Goal: Transaction & Acquisition: Purchase product/service

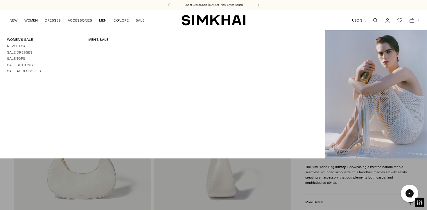
click at [140, 23] on link "SALE" at bounding box center [140, 20] width 9 height 13
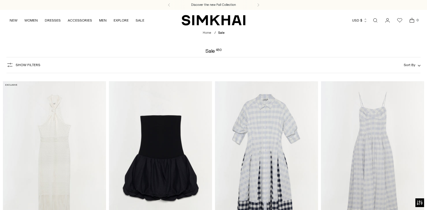
click at [38, 67] on span "Show Filters" at bounding box center [28, 65] width 25 height 4
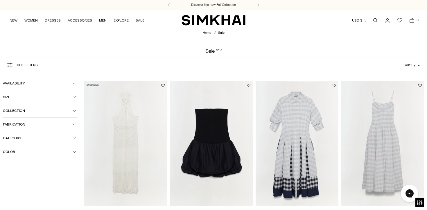
click at [31, 114] on button "Collection" at bounding box center [40, 110] width 74 height 13
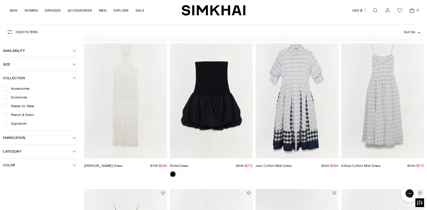
scroll to position [49, 0]
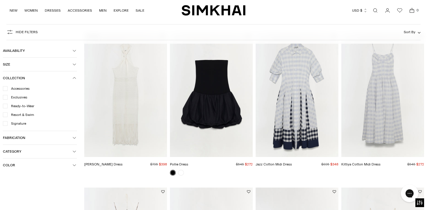
click at [27, 152] on span "Category" at bounding box center [38, 151] width 70 height 4
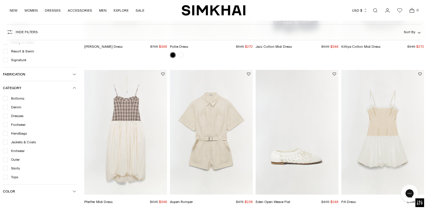
scroll to position [172, 0]
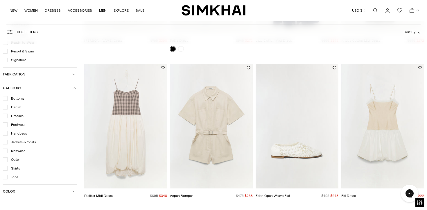
click at [20, 133] on span "Handbags" at bounding box center [17, 133] width 19 height 5
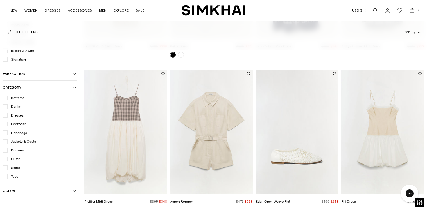
scroll to position [178, 0]
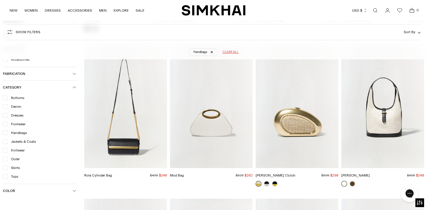
scroll to position [214, 0]
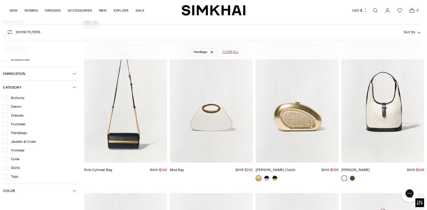
click at [0, 0] on img "Mod Bag" at bounding box center [0, 0] width 0 height 0
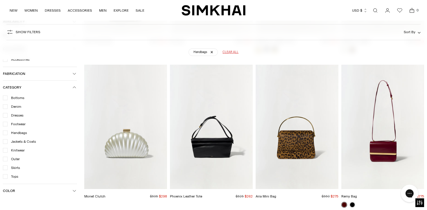
scroll to position [343, 0]
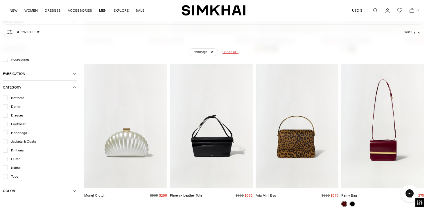
click at [0, 0] on img "Monet Clutch" at bounding box center [0, 0] width 0 height 0
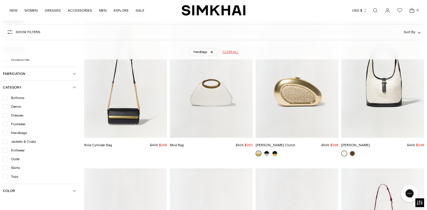
scroll to position [240, 0]
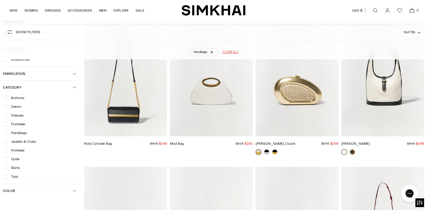
click at [0, 0] on img "Mod Bag" at bounding box center [0, 0] width 0 height 0
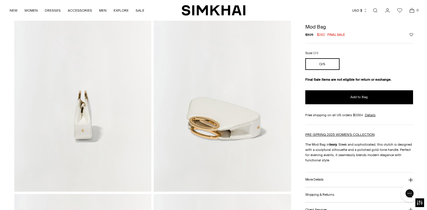
scroll to position [213, 0]
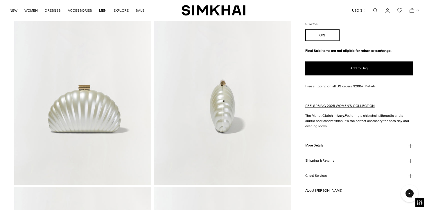
scroll to position [82, 0]
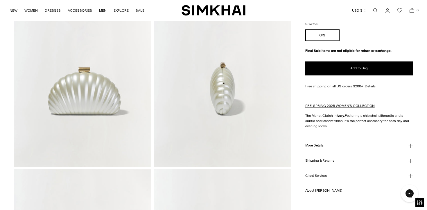
click at [332, 144] on button "More Details" at bounding box center [360, 145] width 108 height 15
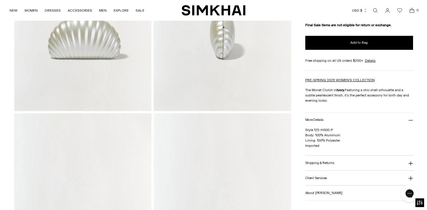
scroll to position [144, 0]
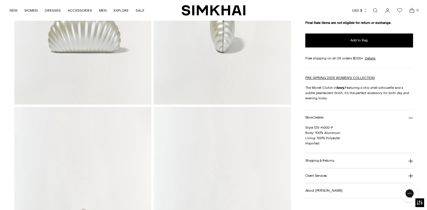
click at [332, 159] on h3 "Shipping & Returns" at bounding box center [320, 160] width 29 height 4
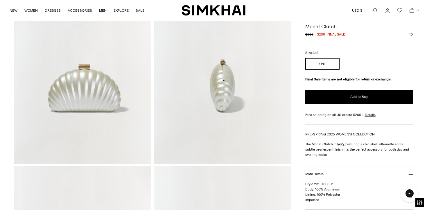
scroll to position [0, 0]
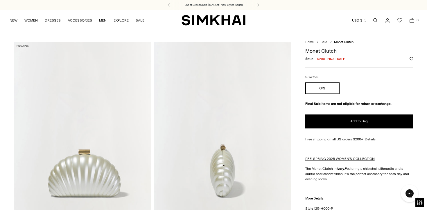
click at [330, 52] on h1 "Monet Clutch" at bounding box center [360, 50] width 108 height 5
copy div "Monet Clutch"
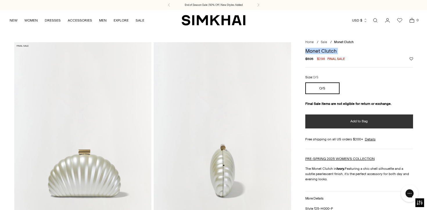
click at [331, 116] on button "Add to Bag" at bounding box center [360, 121] width 108 height 14
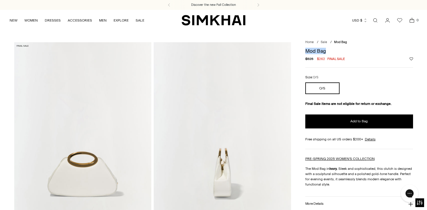
drag, startPoint x: 327, startPoint y: 51, endPoint x: 306, endPoint y: 51, distance: 20.6
click at [306, 51] on h1 "Mod Bag" at bounding box center [360, 50] width 108 height 5
copy h1 "Mod Bag"
click at [103, 131] on img at bounding box center [83, 145] width 138 height 206
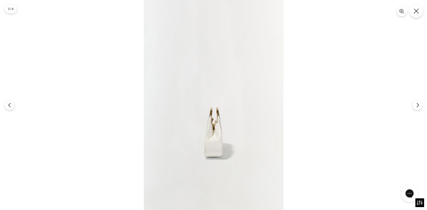
click at [416, 12] on icon "Close" at bounding box center [416, 10] width 5 height 5
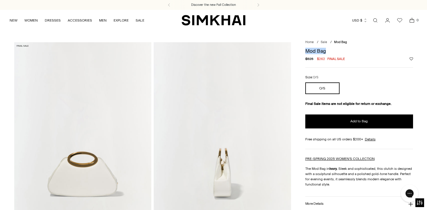
scroll to position [35, 0]
